Goal: Task Accomplishment & Management: Use online tool/utility

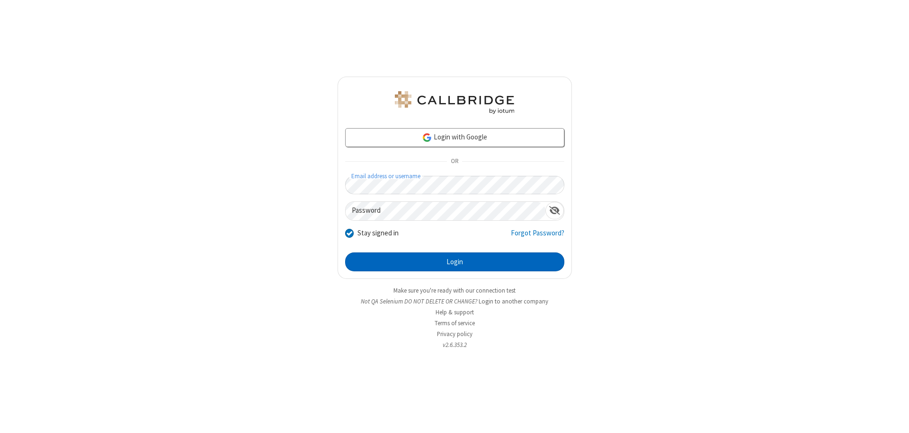
click at [454, 262] on button "Login" at bounding box center [454, 262] width 219 height 19
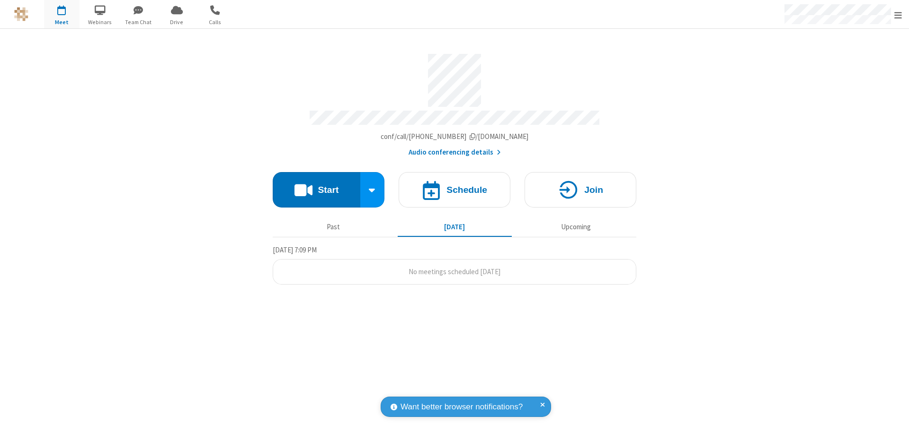
click at [316, 186] on button "Start" at bounding box center [317, 189] width 88 height 35
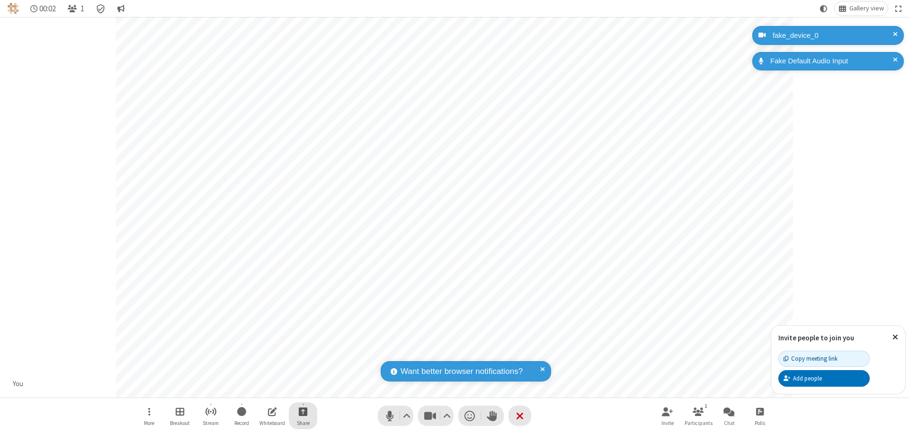
click at [303, 412] on span "Start sharing" at bounding box center [303, 412] width 9 height 12
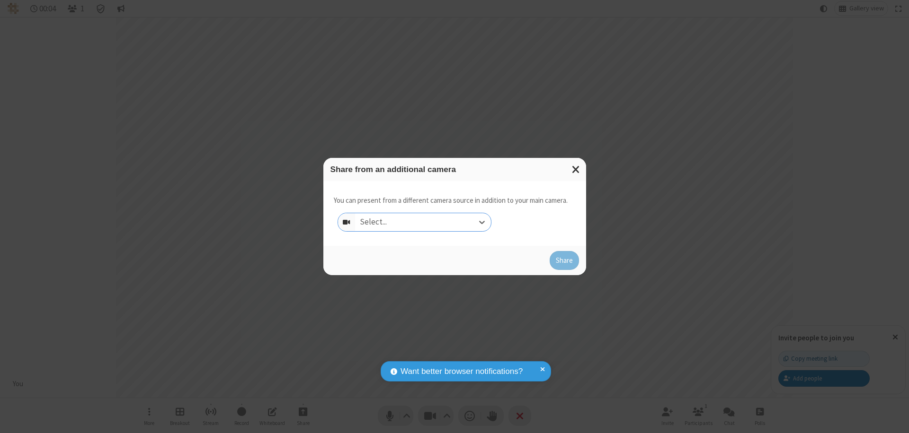
click at [423, 222] on div "Select..." at bounding box center [423, 222] width 136 height 18
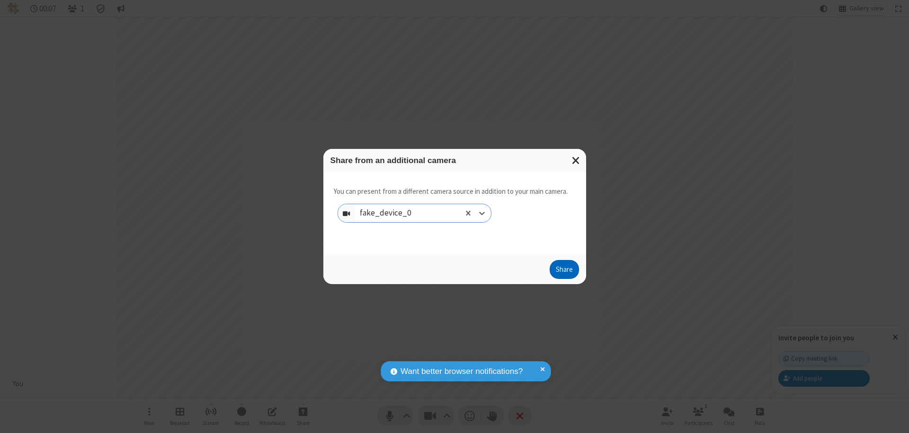
click at [564, 272] on button "Share" at bounding box center [563, 269] width 29 height 19
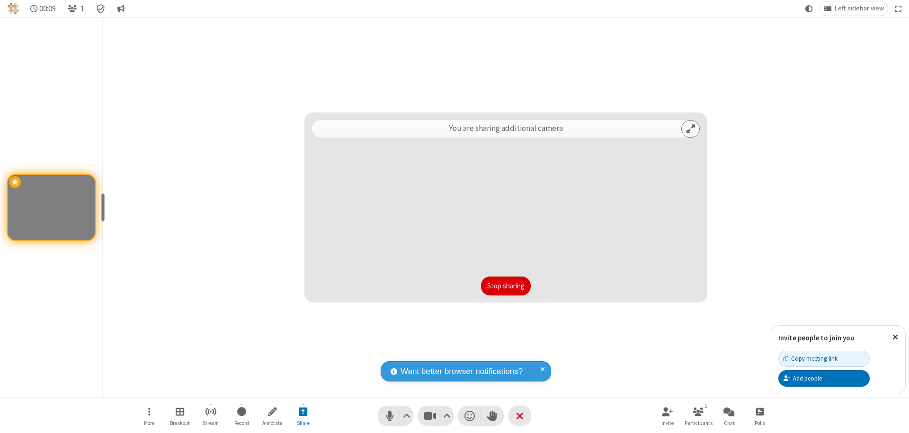
click at [505, 286] on button "Stop sharing" at bounding box center [506, 286] width 50 height 19
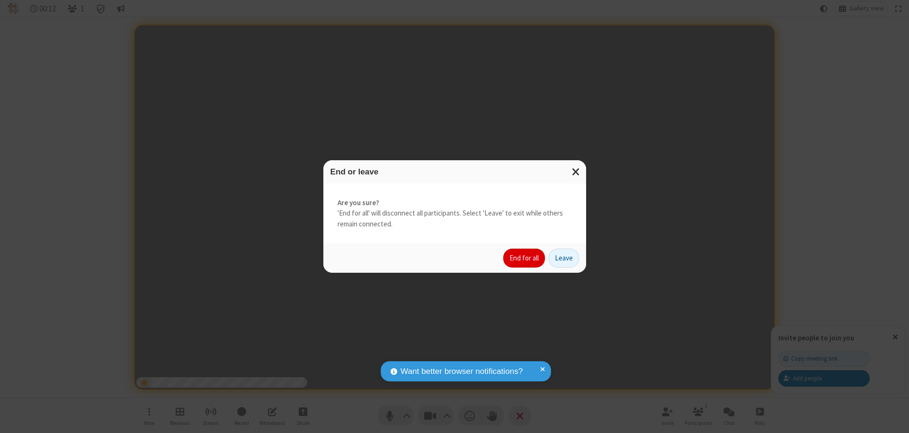
click at [524, 258] on button "End for all" at bounding box center [524, 258] width 42 height 19
